Goal: Information Seeking & Learning: Learn about a topic

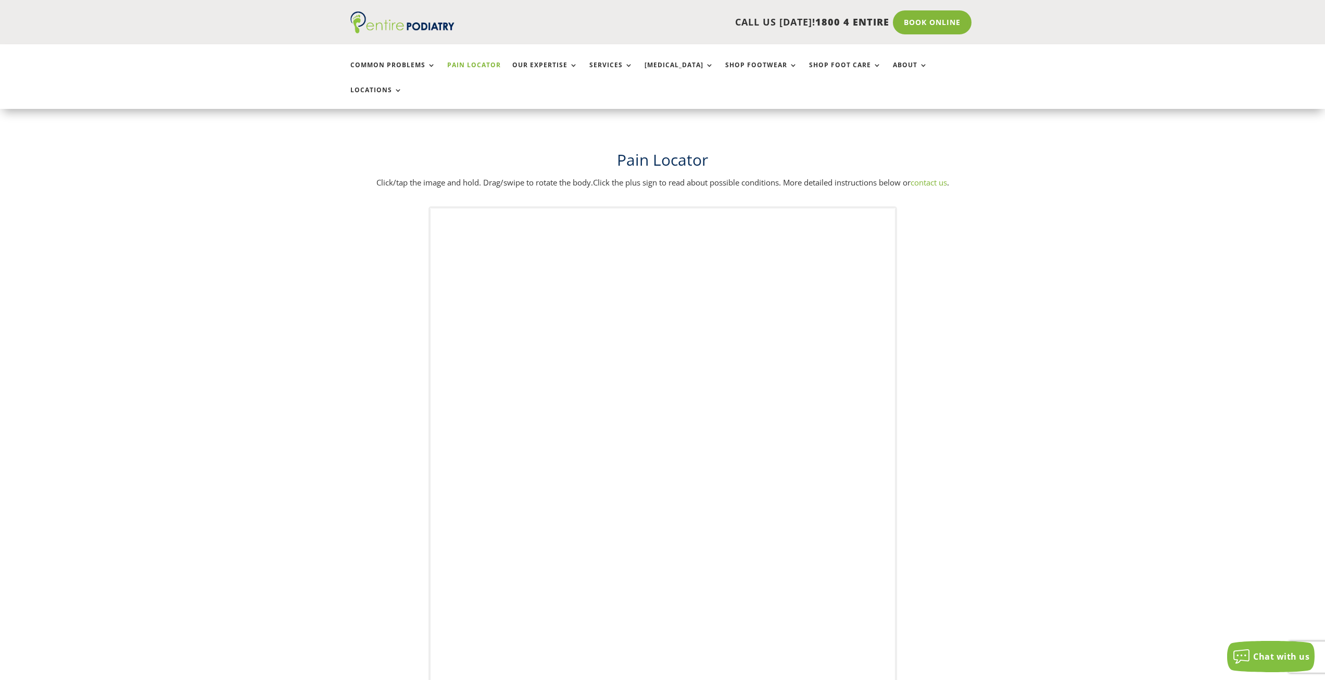
scroll to position [42, 0]
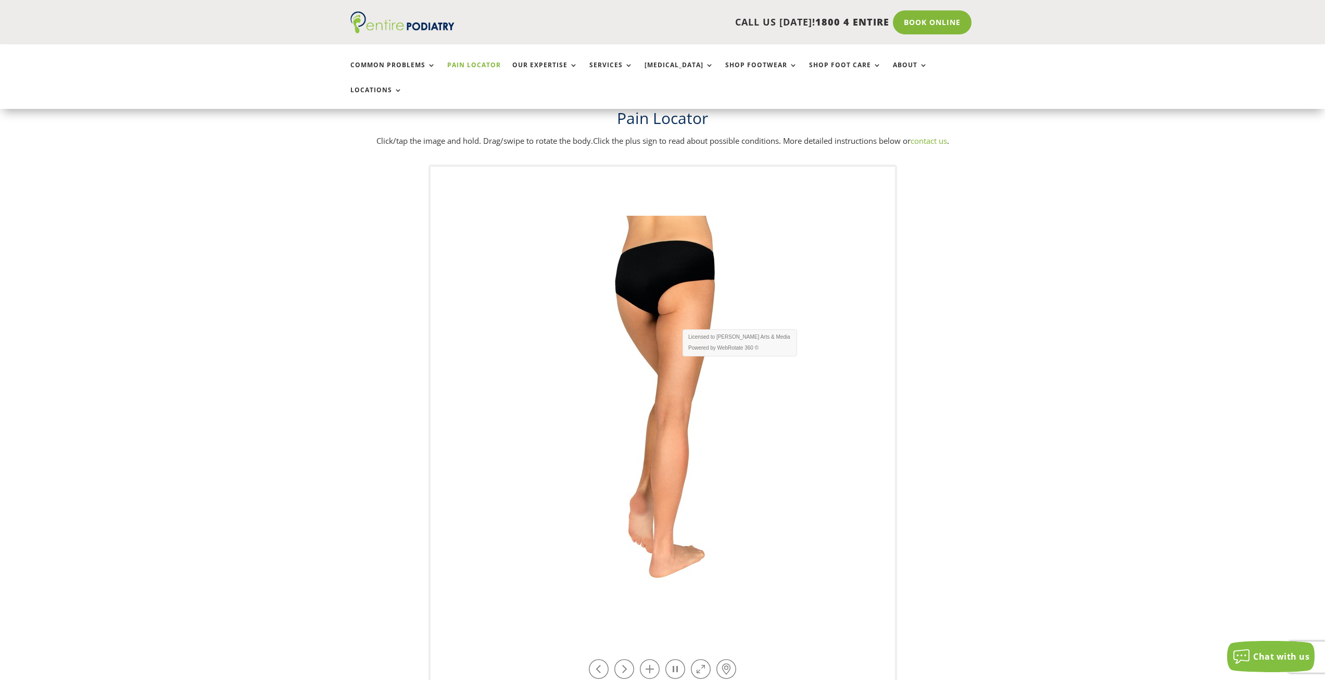
drag, startPoint x: 683, startPoint y: 304, endPoint x: 624, endPoint y: 298, distance: 58.6
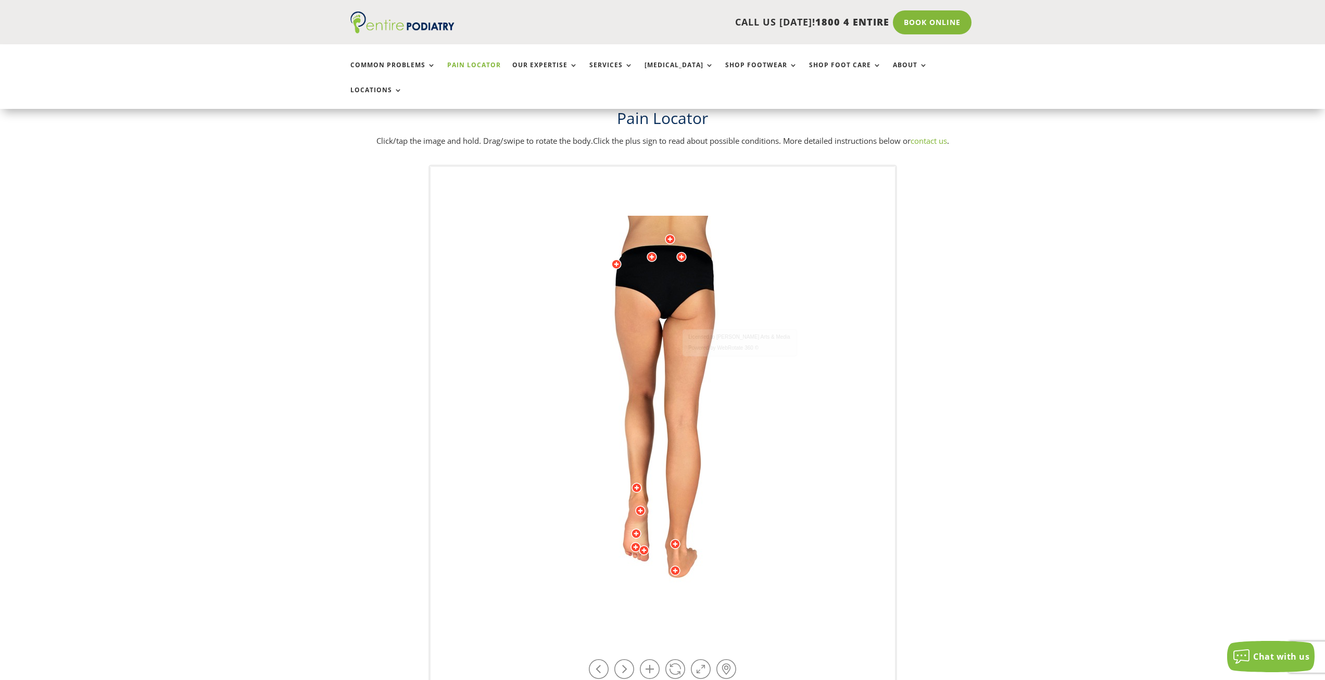
drag, startPoint x: 676, startPoint y: 302, endPoint x: 750, endPoint y: 323, distance: 77.5
click at [744, 321] on img at bounding box center [662, 424] width 287 height 417
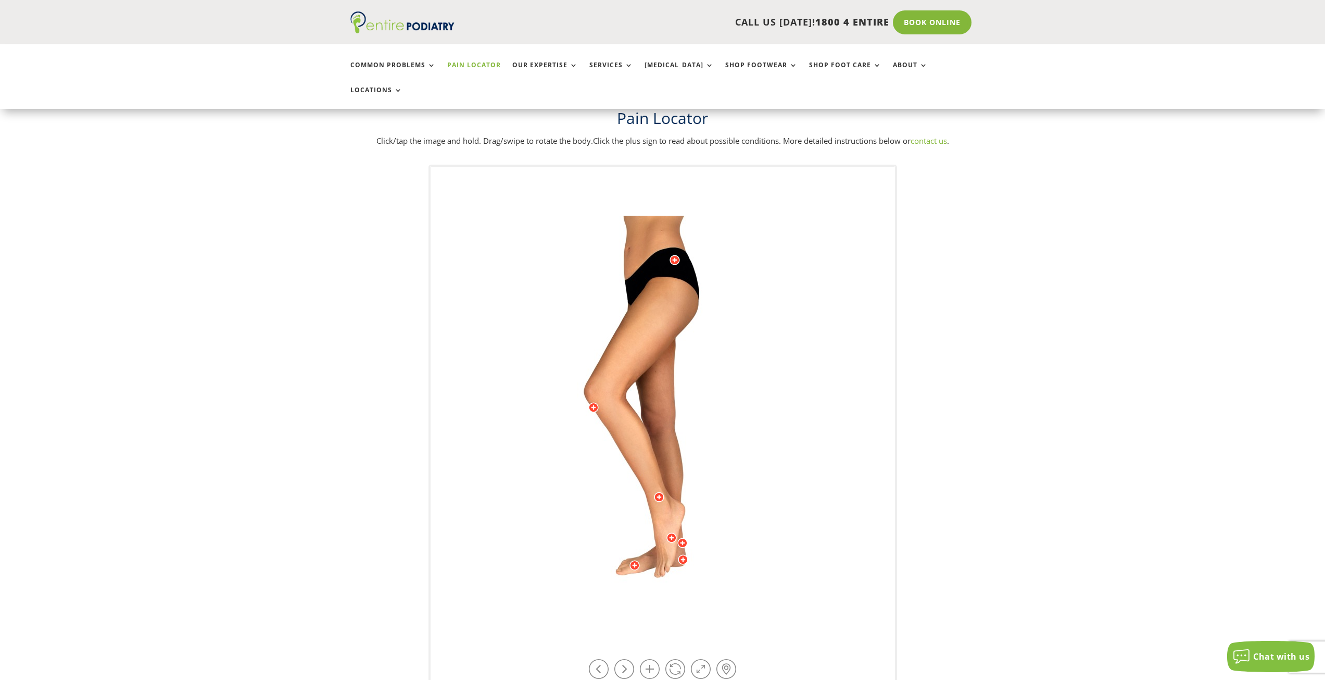
drag, startPoint x: 692, startPoint y: 312, endPoint x: 646, endPoint y: 313, distance: 45.8
click at [646, 313] on img at bounding box center [662, 424] width 287 height 417
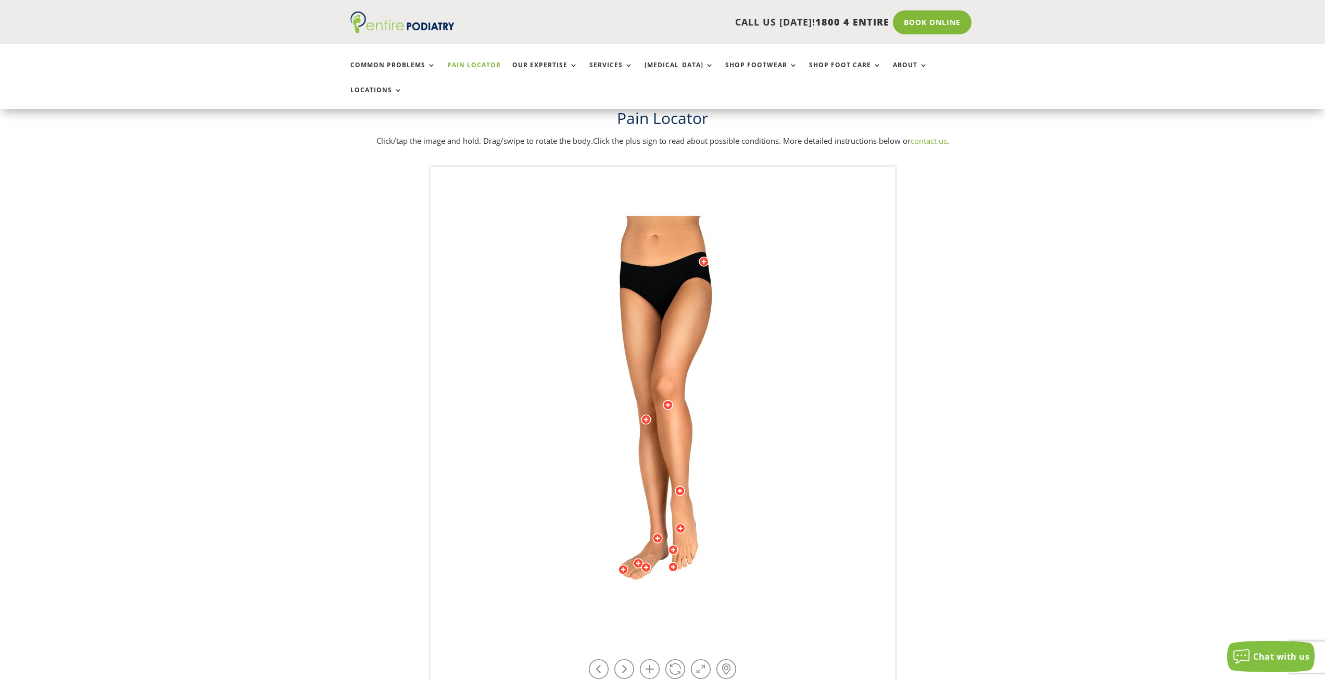
drag, startPoint x: 646, startPoint y: 313, endPoint x: 642, endPoint y: 375, distance: 62.2
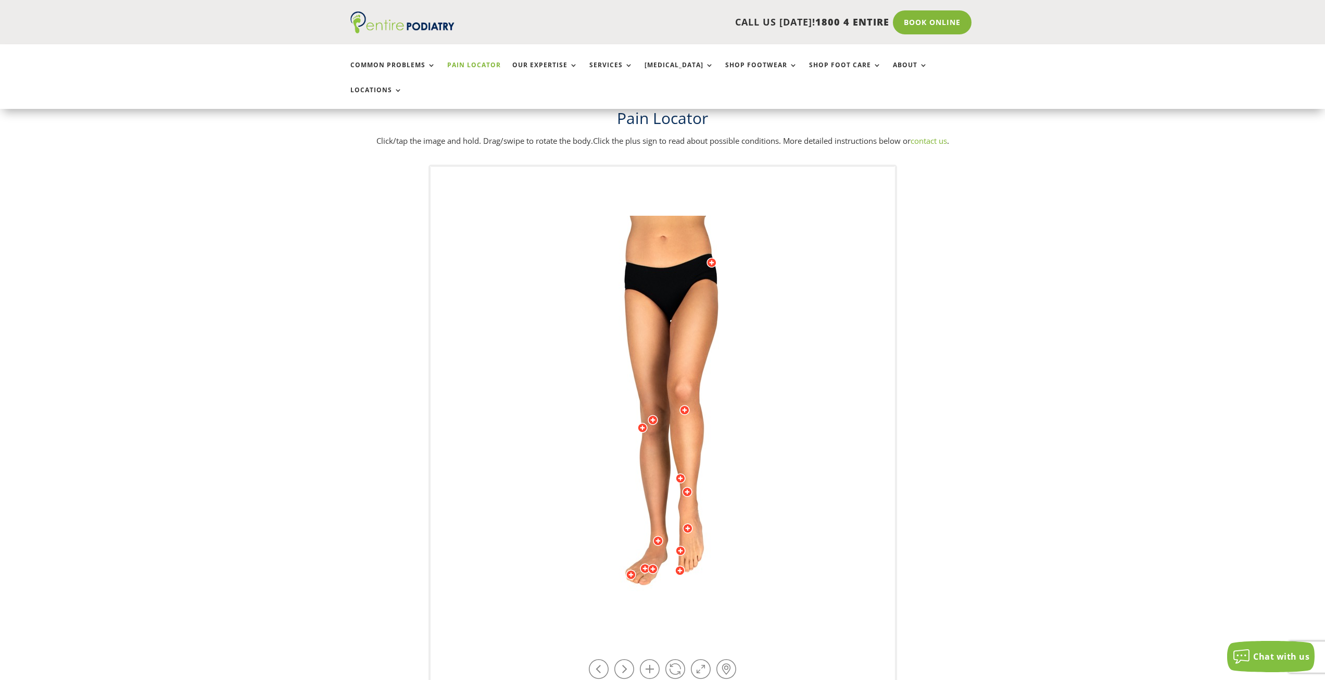
drag, startPoint x: 659, startPoint y: 369, endPoint x: 759, endPoint y: 370, distance: 99.5
click at [759, 370] on img at bounding box center [662, 424] width 287 height 417
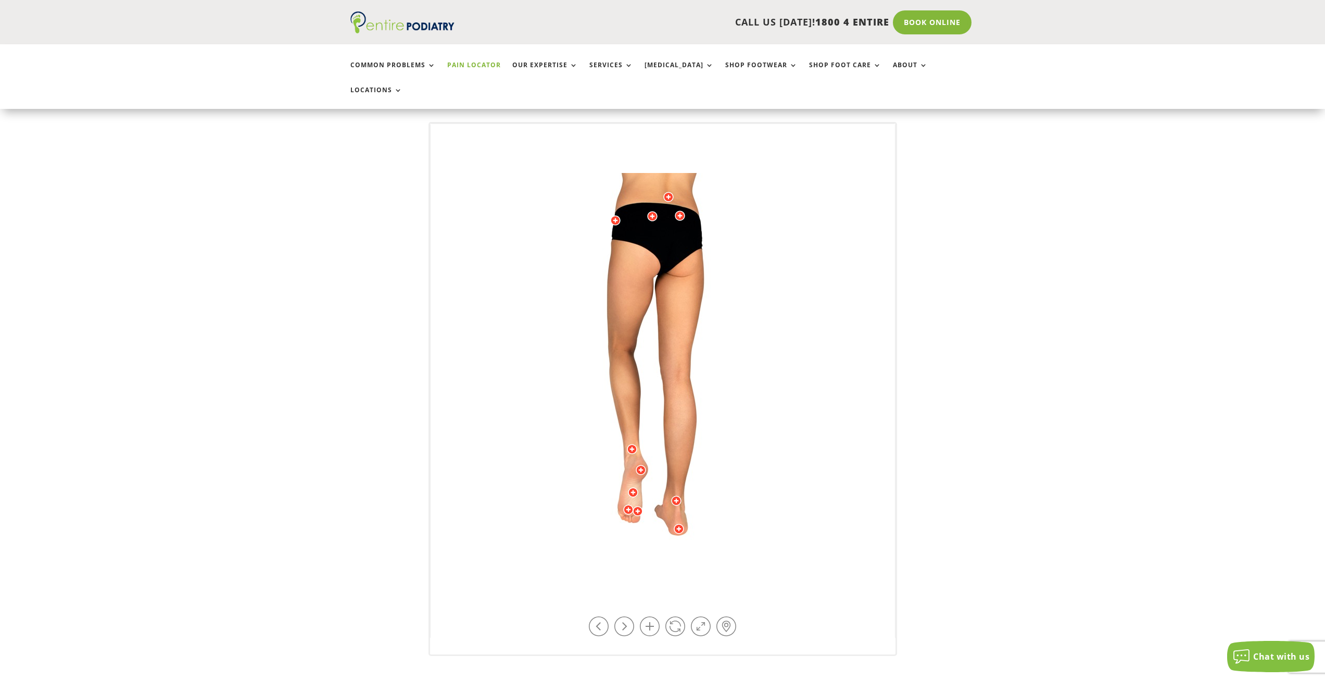
scroll to position [83, 0]
click at [702, 617] on link at bounding box center [701, 627] width 20 height 20
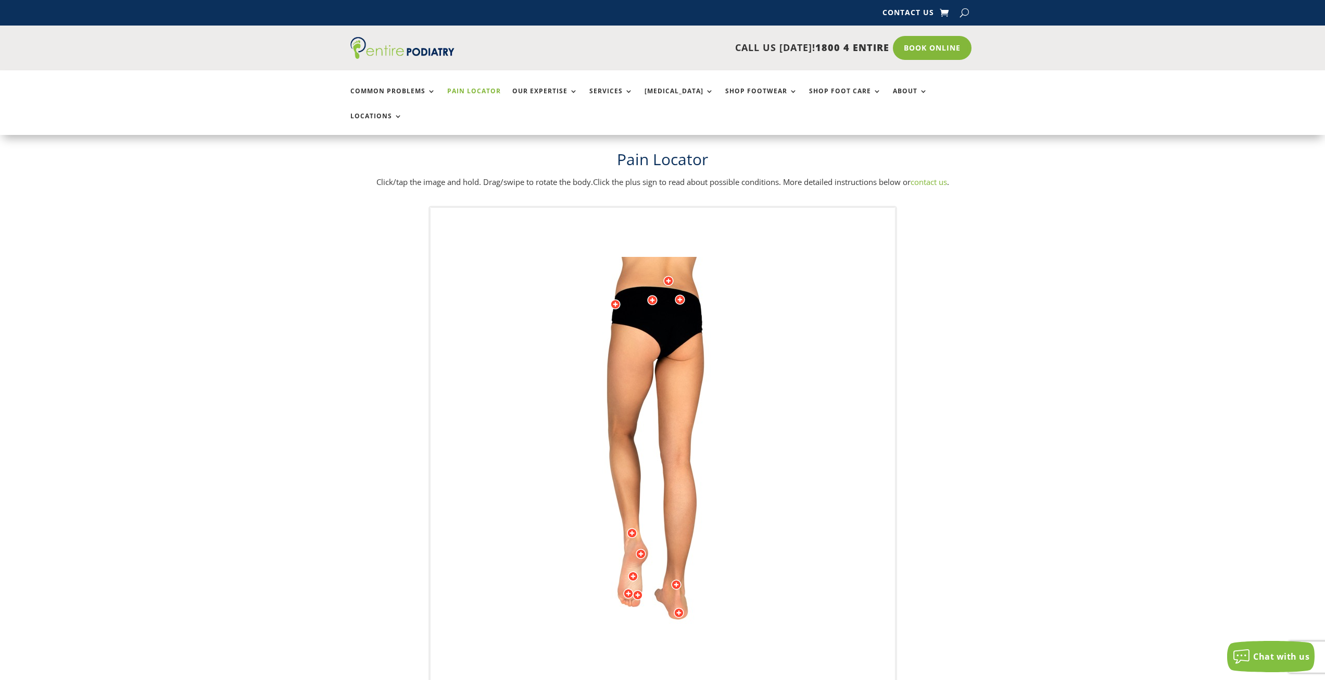
scroll to position [0, 0]
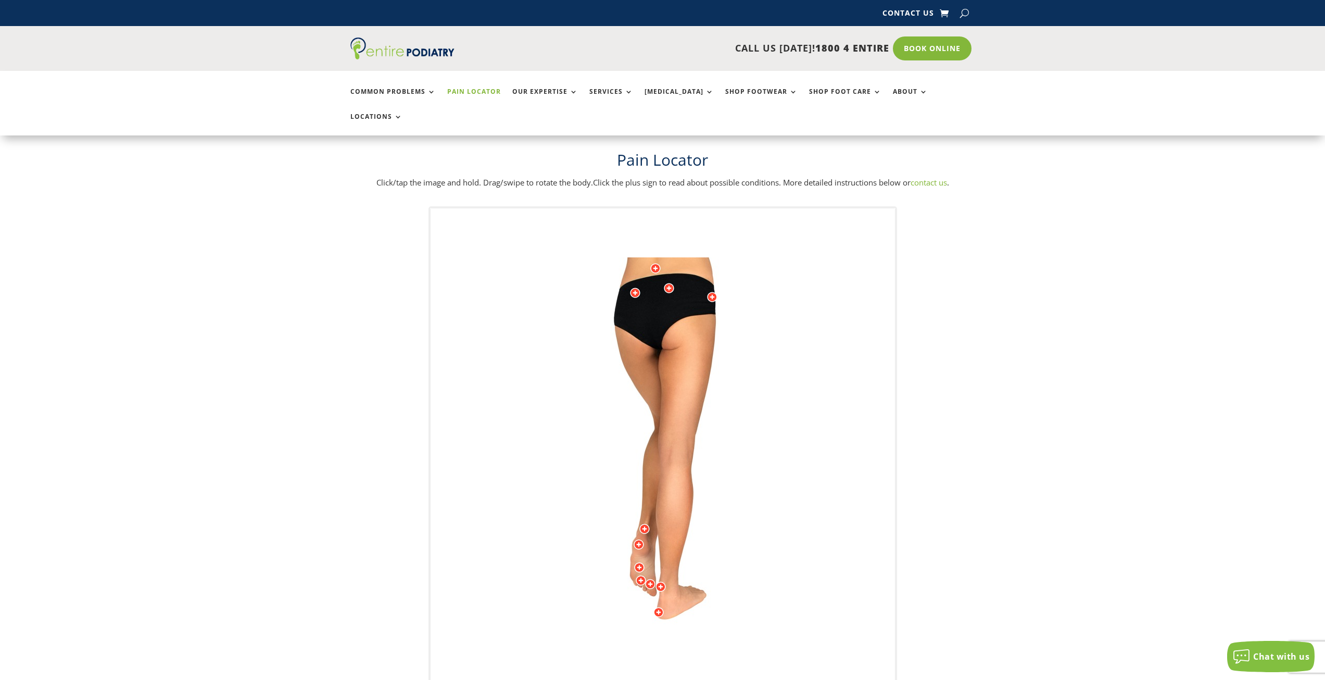
drag, startPoint x: 657, startPoint y: 239, endPoint x: 645, endPoint y: 263, distance: 27.5
click at [645, 263] on img at bounding box center [662, 465] width 287 height 417
click at [655, 263] on div at bounding box center [655, 268] width 10 height 10
click at [657, 263] on div at bounding box center [655, 268] width 10 height 10
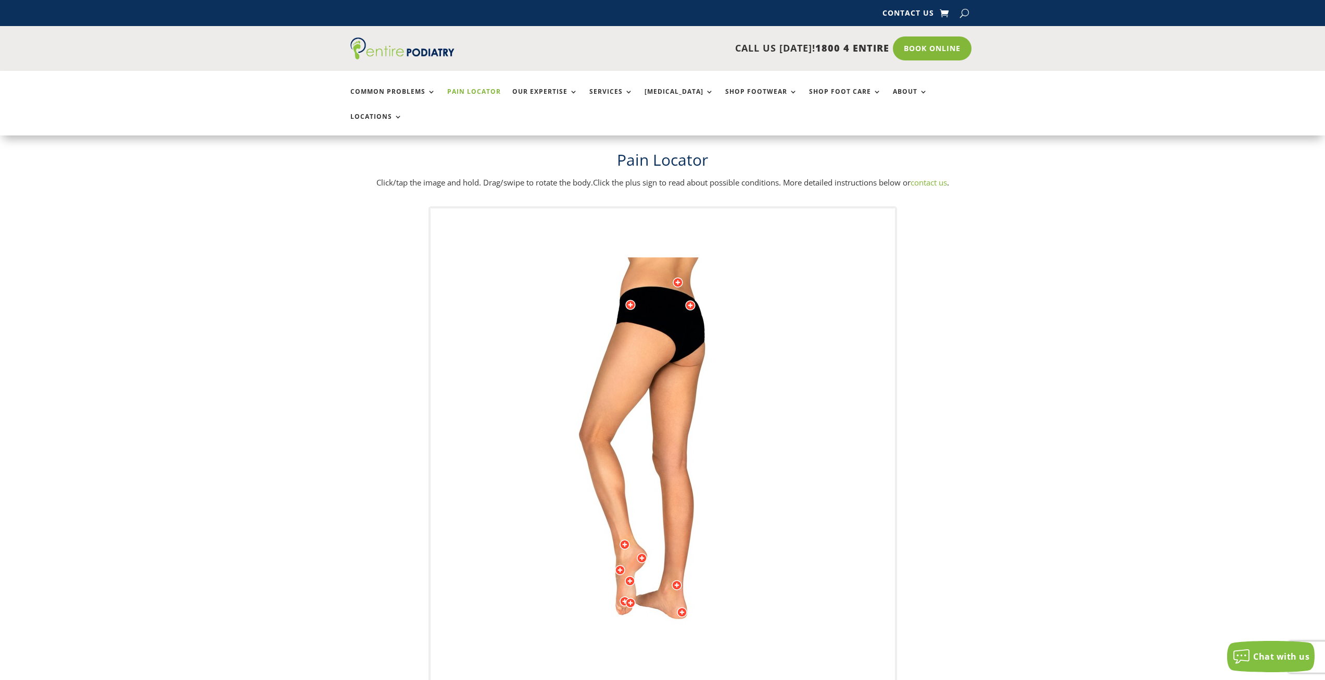
drag, startPoint x: 683, startPoint y: 245, endPoint x: 687, endPoint y: 261, distance: 16.0
click at [691, 261] on img at bounding box center [662, 465] width 287 height 417
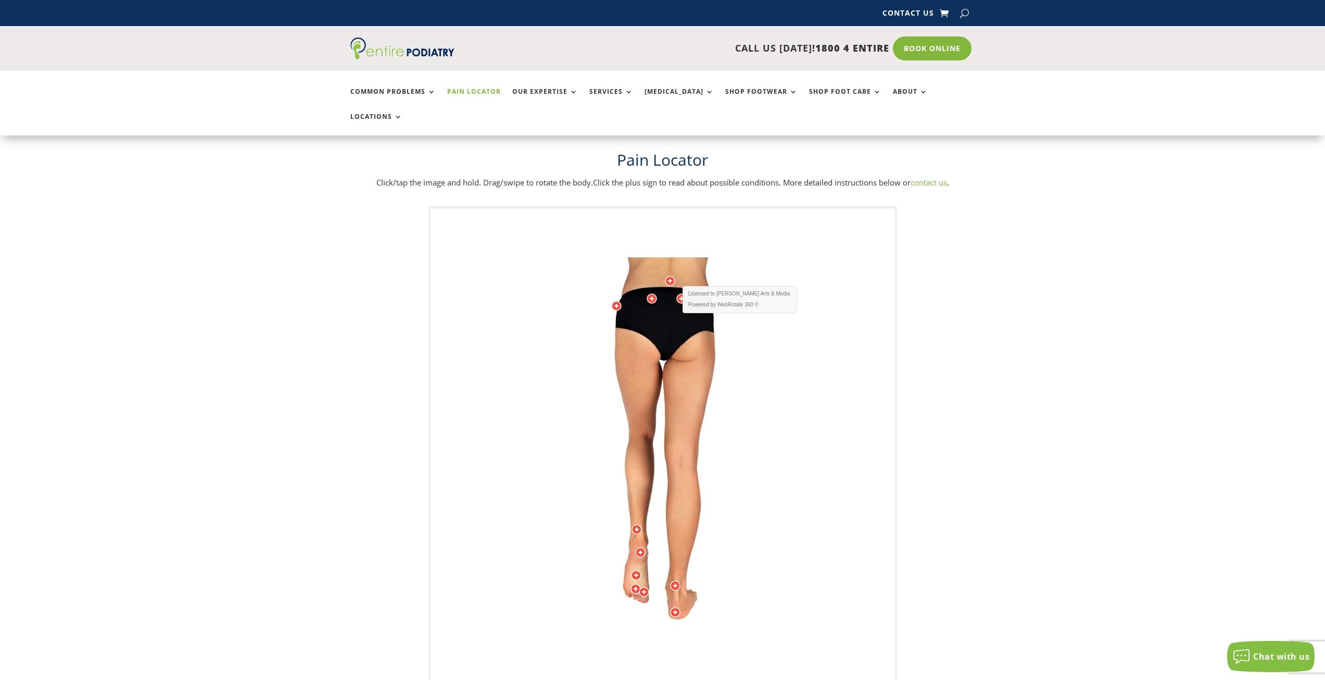
drag, startPoint x: 680, startPoint y: 266, endPoint x: 664, endPoint y: 278, distance: 19.8
click at [663, 304] on img at bounding box center [662, 465] width 287 height 417
drag, startPoint x: 661, startPoint y: 312, endPoint x: 650, endPoint y: 311, distance: 10.5
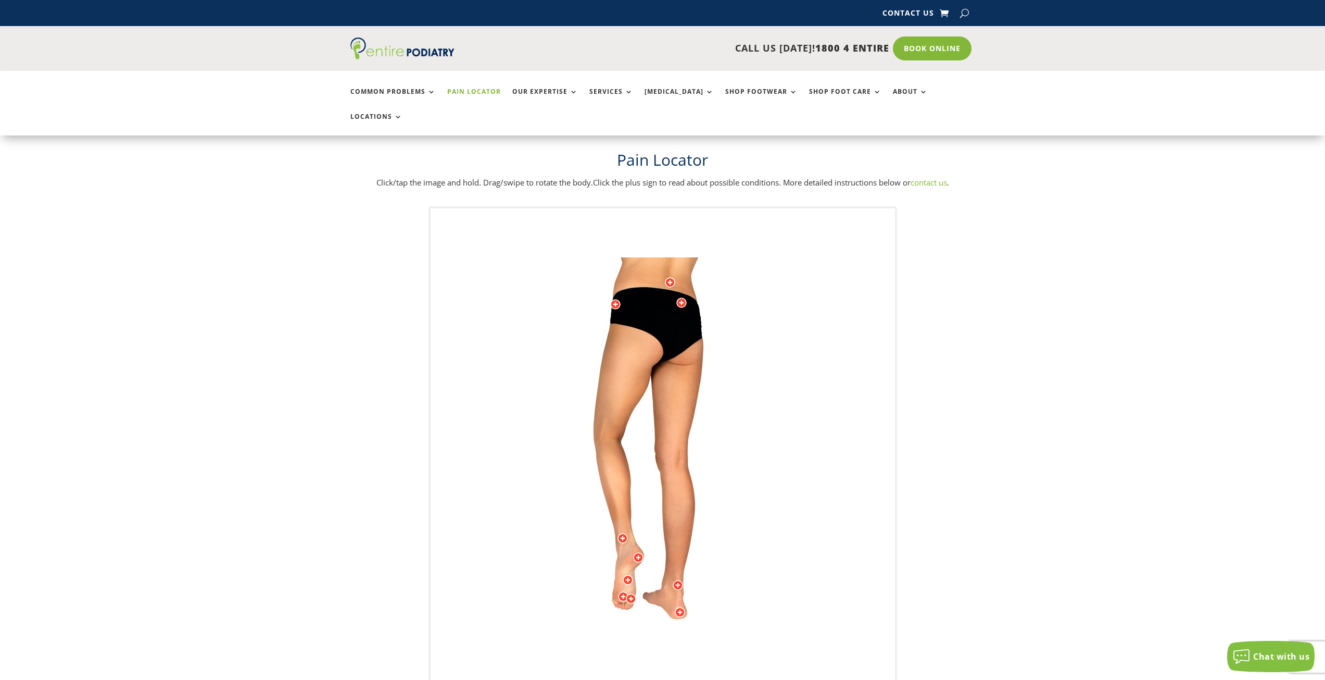
drag, startPoint x: 691, startPoint y: 379, endPoint x: 675, endPoint y: 349, distance: 34.0
click at [692, 370] on img at bounding box center [662, 465] width 287 height 417
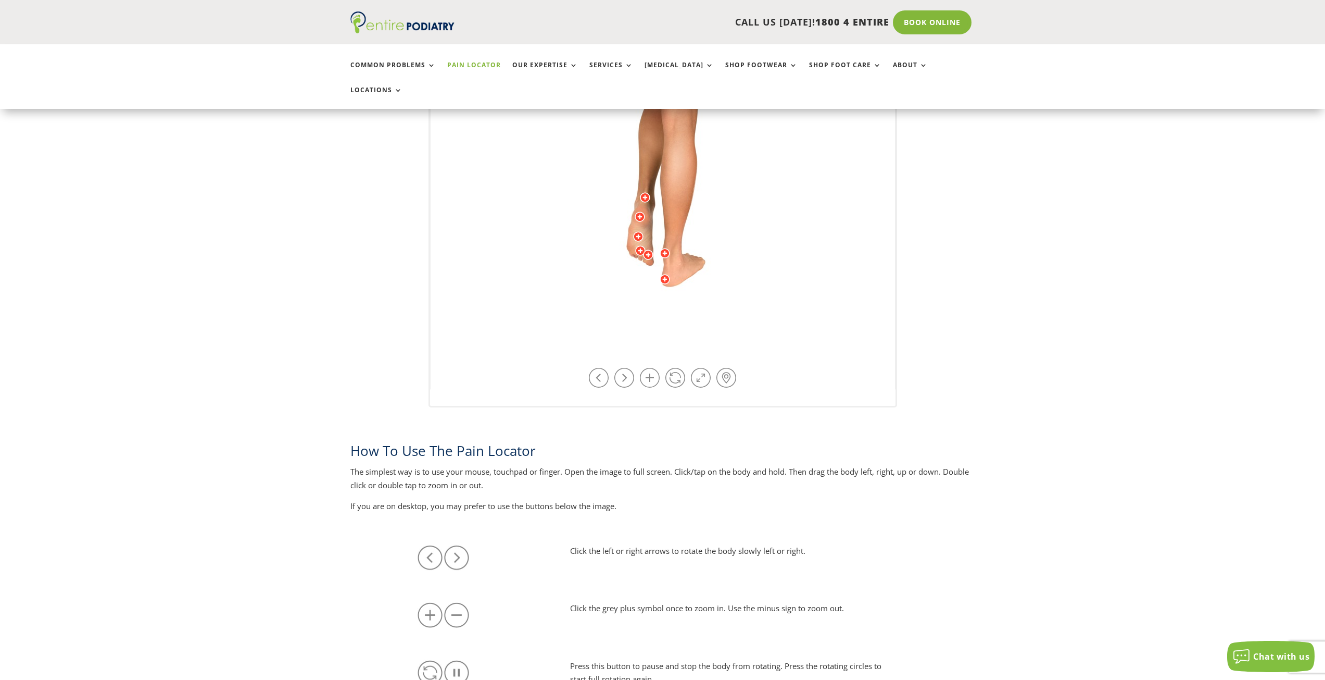
scroll to position [333, 0]
